Goal: Navigation & Orientation: Find specific page/section

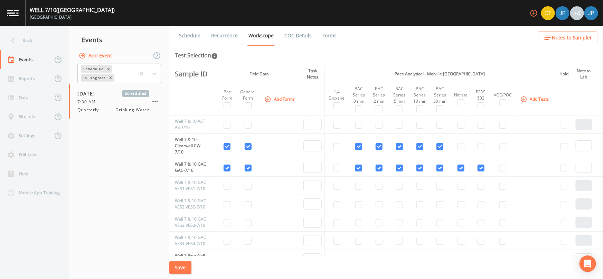
click at [322, 162] on td at bounding box center [313, 167] width 24 height 18
click at [322, 159] on td at bounding box center [313, 167] width 24 height 18
click at [41, 40] on div "Back" at bounding box center [31, 40] width 62 height 19
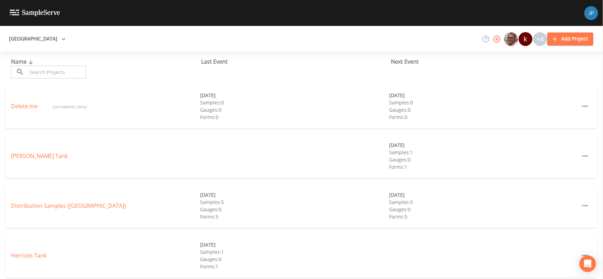
click at [83, 42] on div "[GEOGRAPHIC_DATA] k +4 Add Project" at bounding box center [301, 39] width 603 height 26
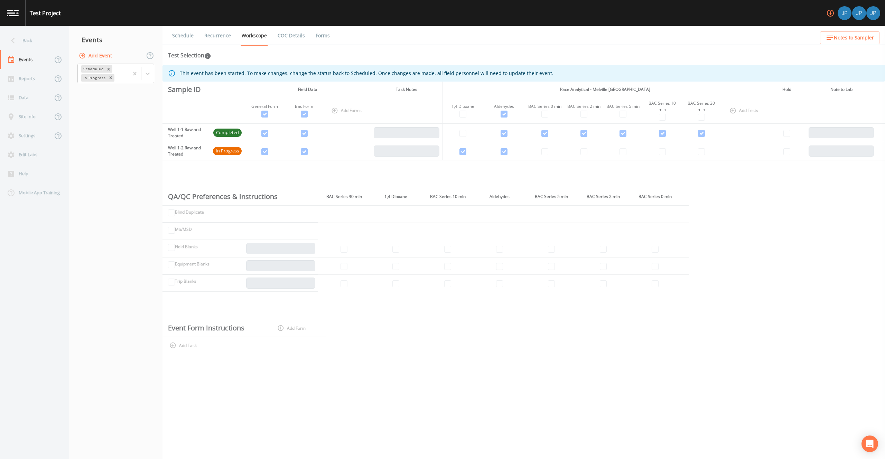
click at [116, 121] on nav "Events Add Event Scheduled In Progress" at bounding box center [115, 242] width 93 height 433
click at [40, 45] on div "Back" at bounding box center [31, 40] width 62 height 19
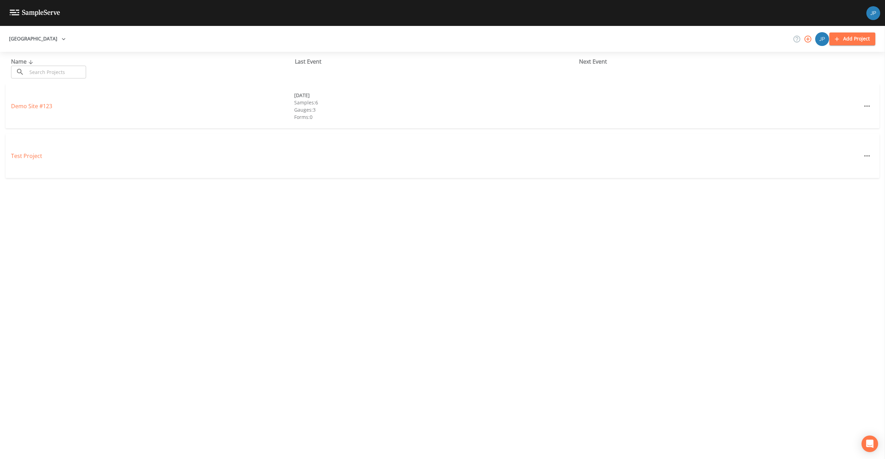
click at [45, 38] on button "Plainview Water District" at bounding box center [37, 38] width 62 height 13
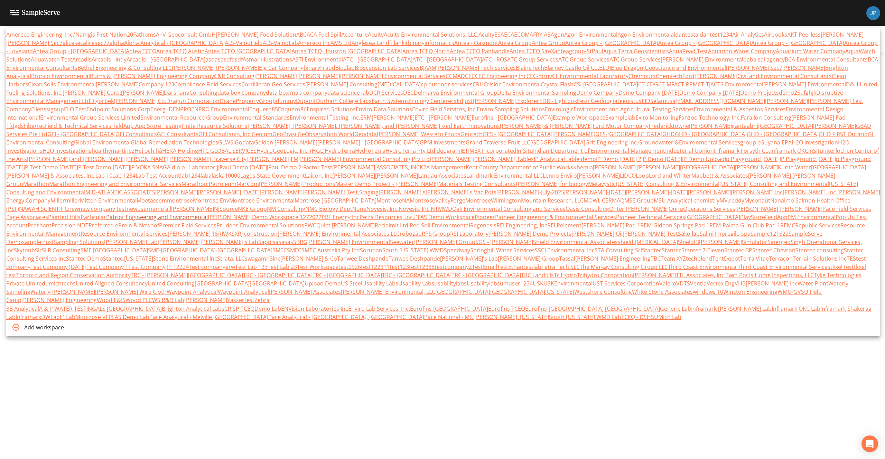
scroll to position [2297, 0]
click at [758, 130] on link "[GEOGRAPHIC_DATA]" at bounding box center [785, 126] width 55 height 8
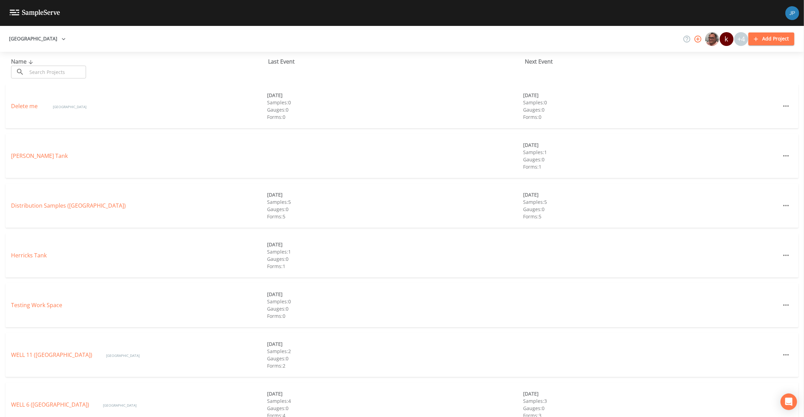
click at [339, 232] on div "Distribution Samples (Garden City Park Water District) 09/03/2025 Samples: 5 Ga…" at bounding box center [402, 209] width 804 height 50
click at [346, 231] on div "Distribution Samples (Garden City Park Water District) 09/03/2025 Samples: 5 Ga…" at bounding box center [402, 209] width 804 height 50
click at [377, 130] on div "Delete me Garden City Park Water District 04/07/2025 Samples: 0 Gauges: 0 Forms…" at bounding box center [402, 109] width 804 height 50
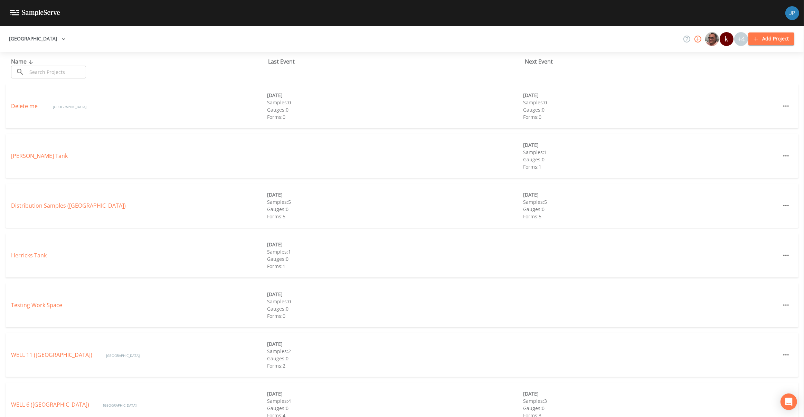
click at [377, 130] on div "Delete me Garden City Park Water District 04/07/2025 Samples: 0 Gauges: 0 Forms…" at bounding box center [402, 109] width 804 height 50
click at [378, 130] on div "Delete me Garden City Park Water District 04/07/2025 Samples: 0 Gauges: 0 Forms…" at bounding box center [402, 109] width 804 height 50
click at [378, 131] on div "Delete me Garden City Park Water District 04/07/2025 Samples: 0 Gauges: 0 Forms…" at bounding box center [402, 109] width 804 height 50
